Goal: Task Accomplishment & Management: Use online tool/utility

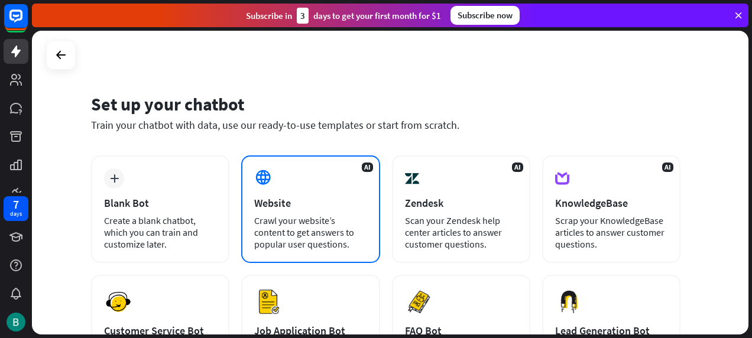
click at [258, 219] on div "Crawl your website’s content to get answers to popular user questions." at bounding box center [310, 232] width 112 height 35
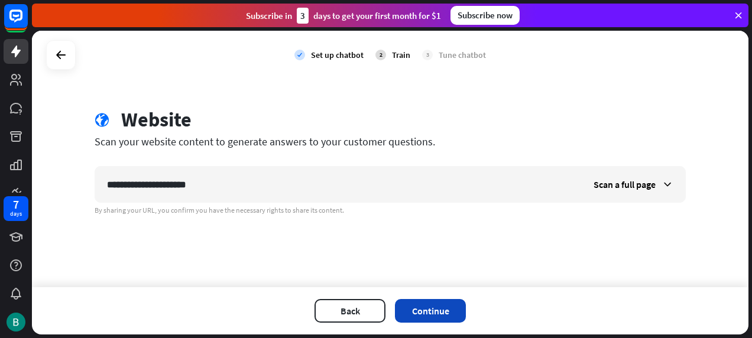
click at [435, 306] on button "Continue" at bounding box center [430, 311] width 71 height 24
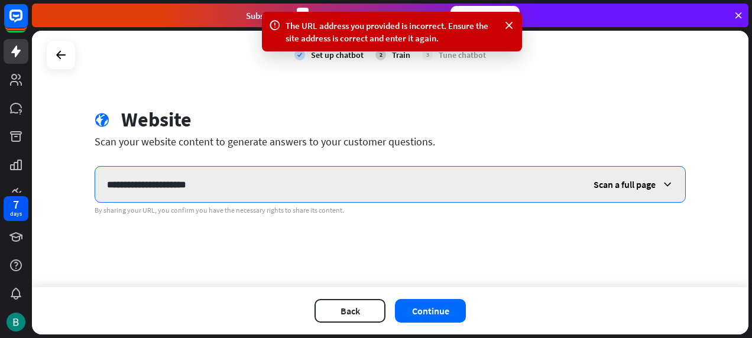
click at [249, 195] on input "**********" at bounding box center [338, 184] width 487 height 35
type input "*"
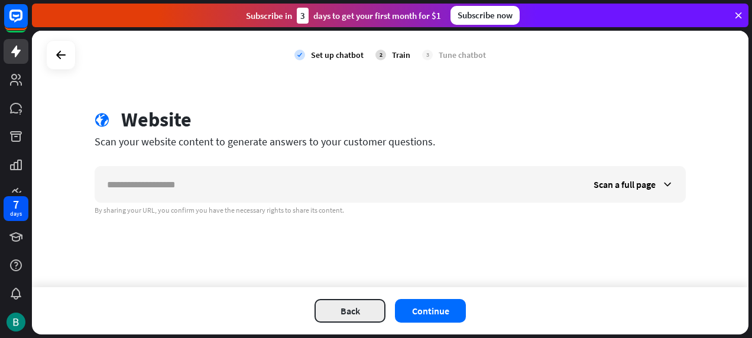
click at [350, 321] on button "Back" at bounding box center [350, 311] width 71 height 24
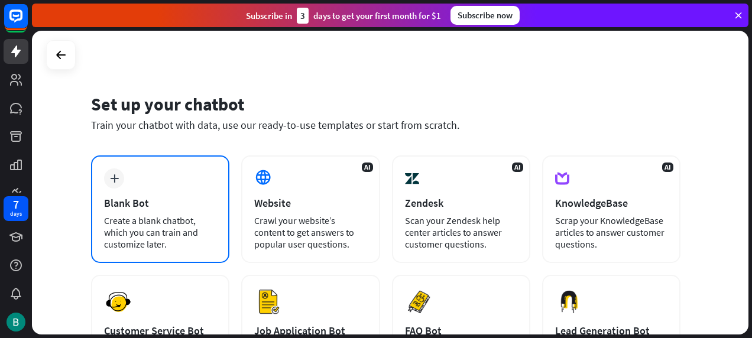
click at [187, 210] on div "plus Blank Bot Create a blank chatbot, which you can train and customize later." at bounding box center [160, 210] width 138 height 108
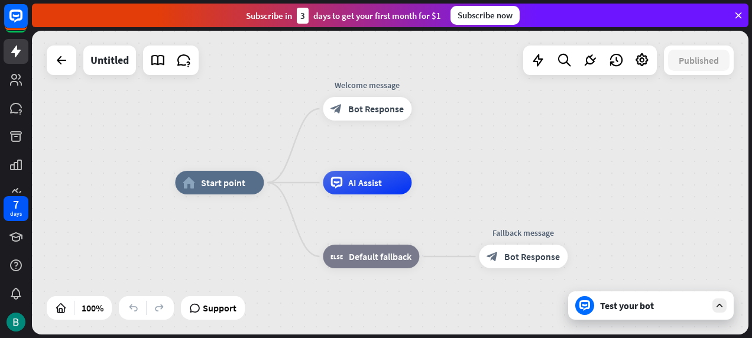
click at [623, 302] on div "Test your bot" at bounding box center [653, 306] width 106 height 12
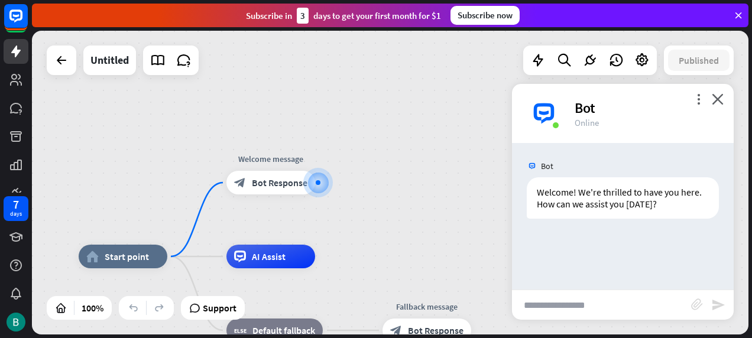
click at [561, 308] on input "text" at bounding box center [601, 305] width 179 height 30
type input "**********"
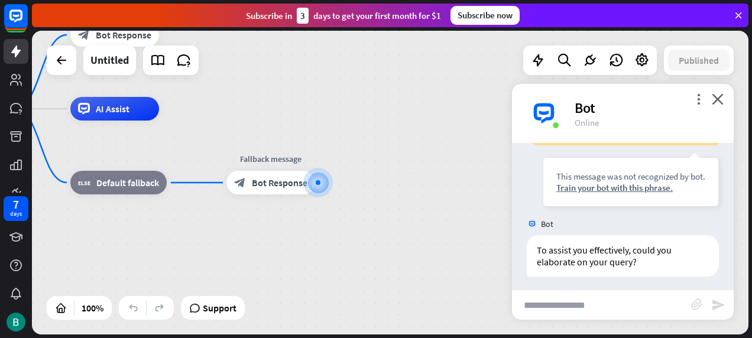
scroll to position [147, 0]
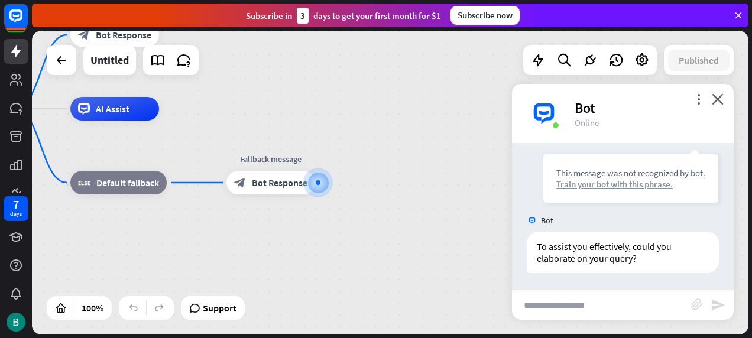
click at [611, 182] on div "Train your bot with this phrase." at bounding box center [630, 184] width 149 height 11
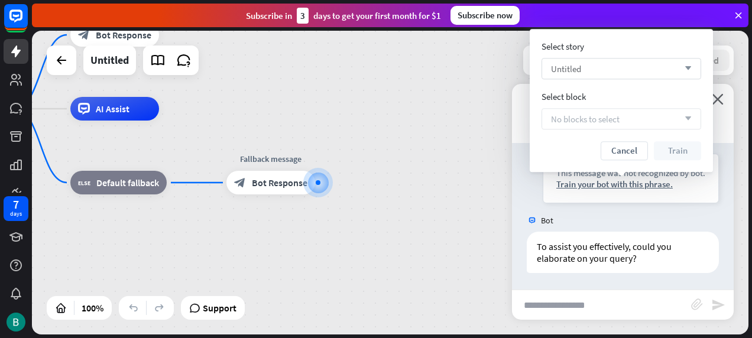
click at [625, 62] on div "Untitled arrow_down" at bounding box center [622, 68] width 160 height 21
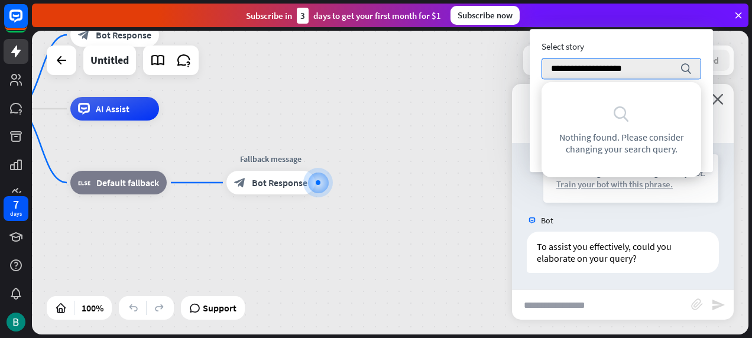
type input "**********"
click at [581, 186] on div "Train your bot with this phrase." at bounding box center [630, 184] width 149 height 11
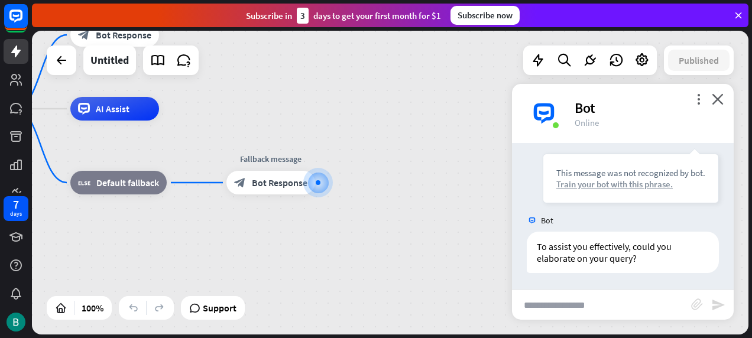
click at [641, 182] on div "Train your bot with this phrase." at bounding box center [630, 184] width 149 height 11
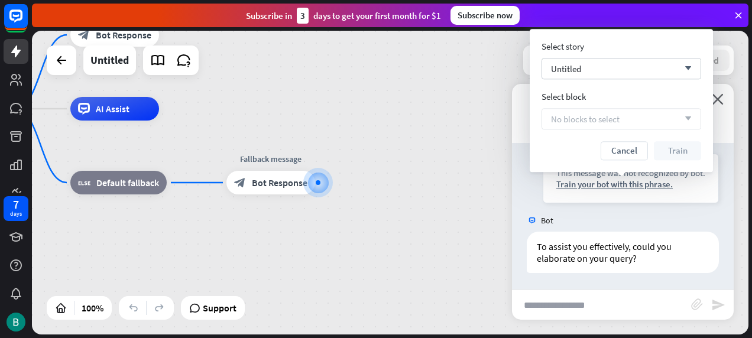
click at [638, 116] on div "No blocks to select arrow_down" at bounding box center [622, 118] width 160 height 21
click at [632, 64] on div "Untitled arrow_down" at bounding box center [622, 68] width 160 height 21
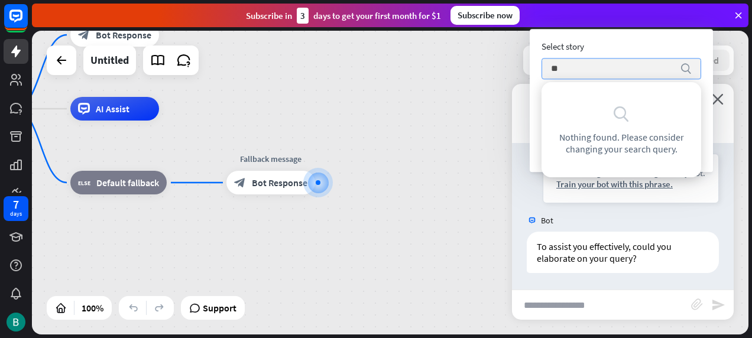
type input "*"
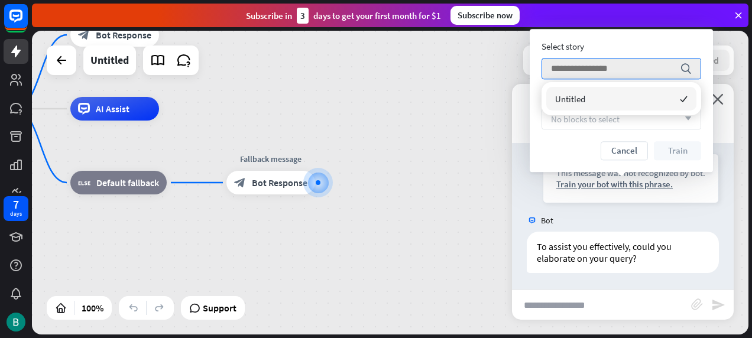
click at [622, 167] on div "Select story search Select block No blocks to select arrow_down Cancel Train" at bounding box center [621, 100] width 183 height 143
